Goal: Information Seeking & Learning: Learn about a topic

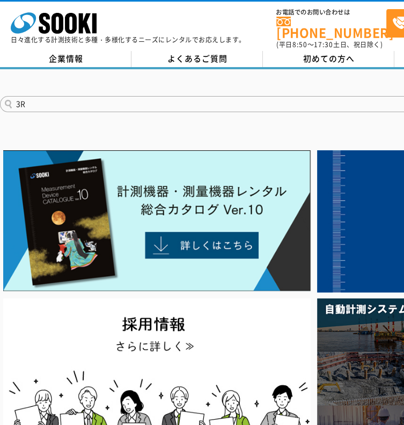
type input "3R"
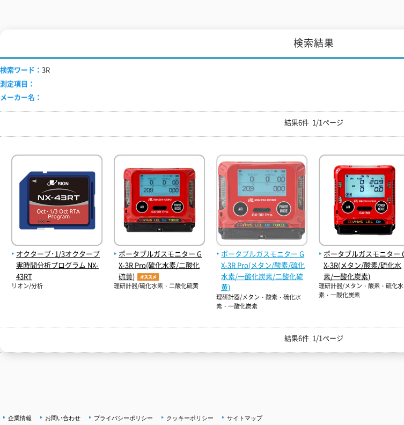
scroll to position [215, 0]
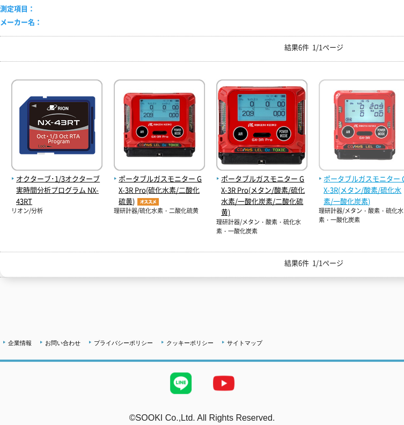
click at [346, 173] on span "ポータブルガスモニター GX-3R(メタン/酸素/硫化水素/一酸化炭素)" at bounding box center [364, 189] width 91 height 33
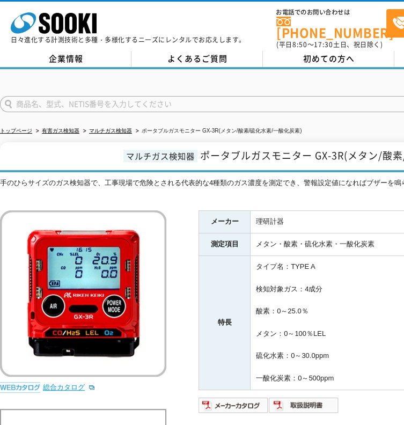
click at [75, 383] on link "総合カタログ" at bounding box center [69, 387] width 53 height 8
